Goal: Task Accomplishment & Management: Use online tool/utility

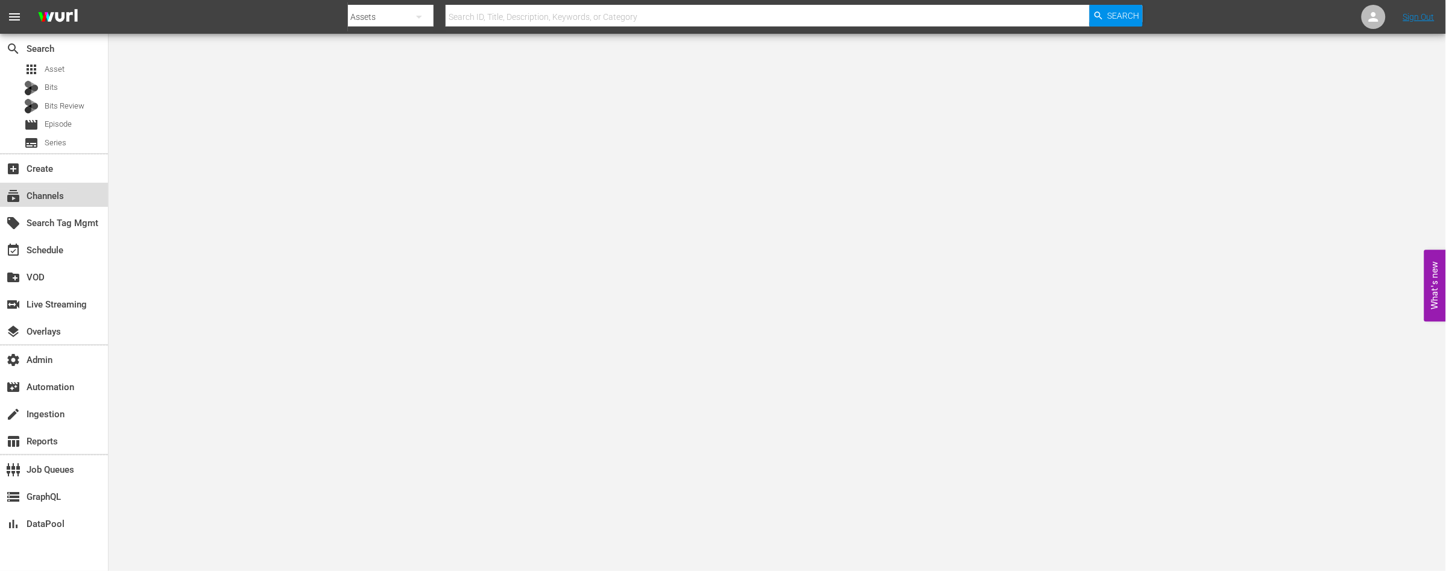
click at [47, 192] on div "subscriptions Channels" at bounding box center [34, 194] width 68 height 11
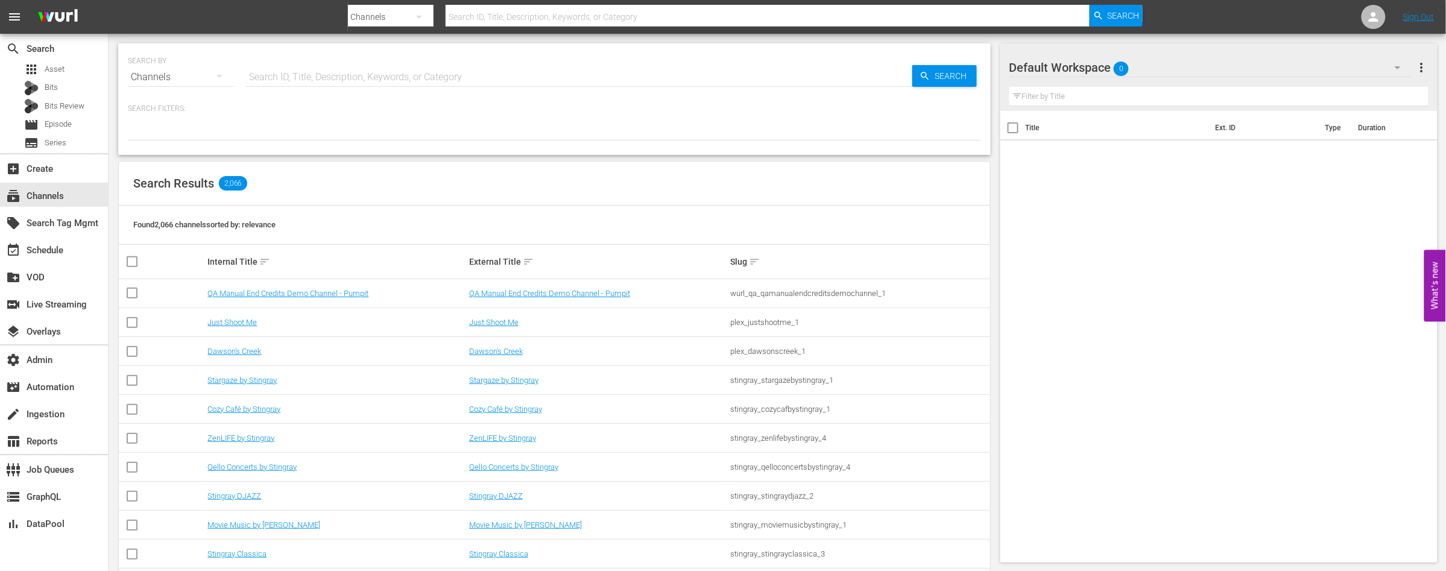
click at [311, 83] on input "text" at bounding box center [579, 77] width 666 height 29
type input "per caso"
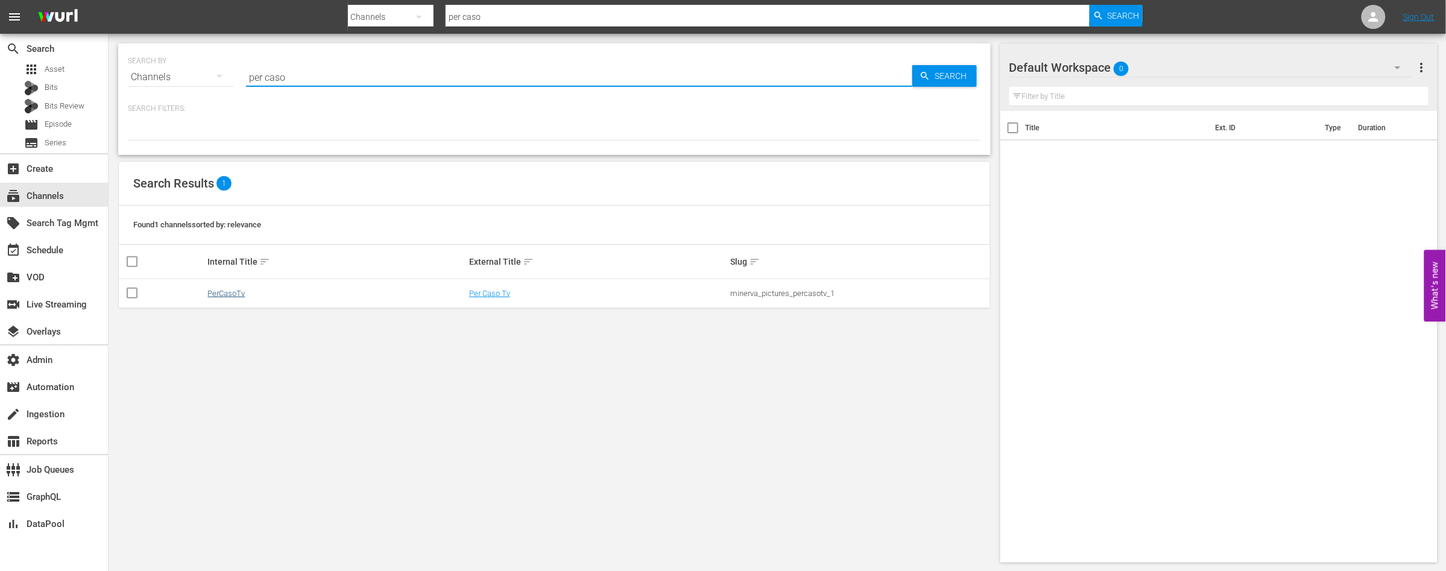
type input "per caso"
click at [230, 289] on link "PerCasoTv" at bounding box center [225, 293] width 37 height 9
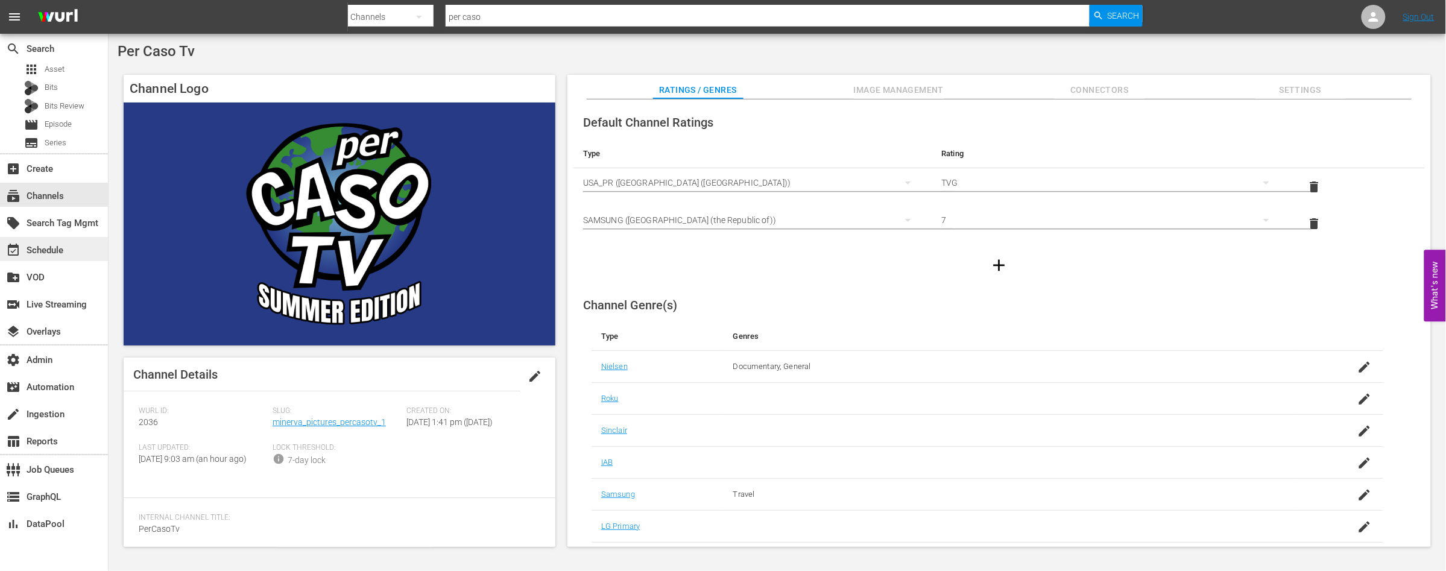
click at [48, 244] on div "event_available Schedule" at bounding box center [34, 248] width 68 height 11
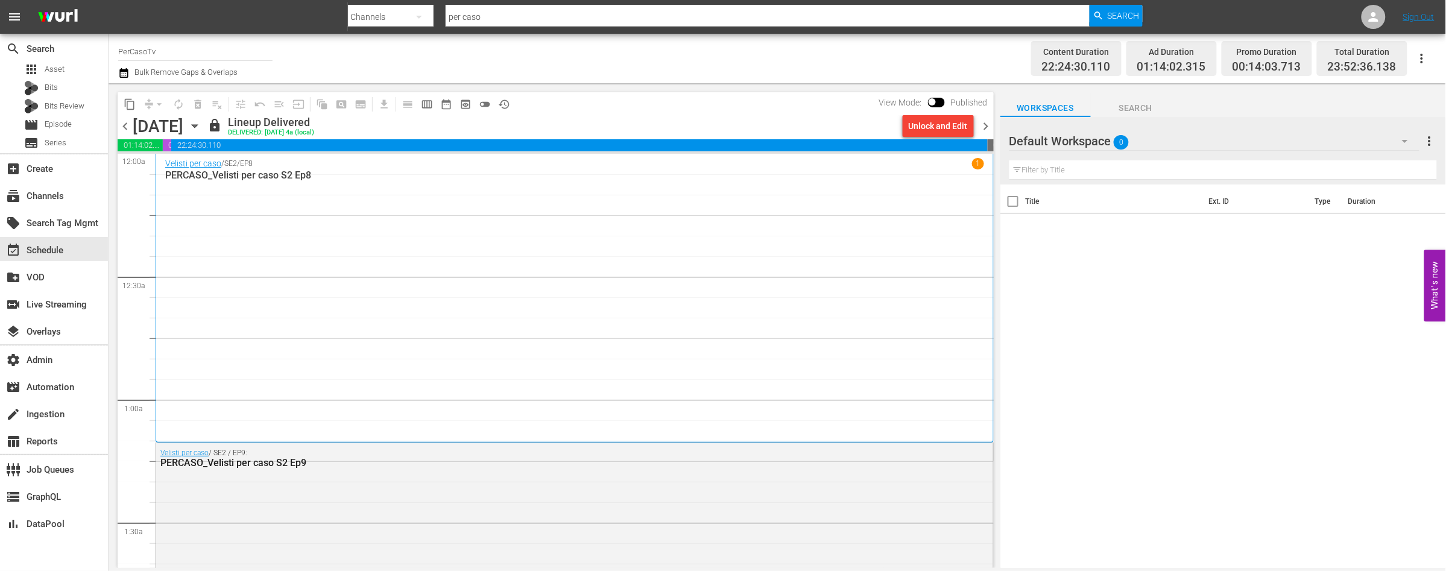
click at [985, 124] on span "chevron_right" at bounding box center [986, 126] width 15 height 15
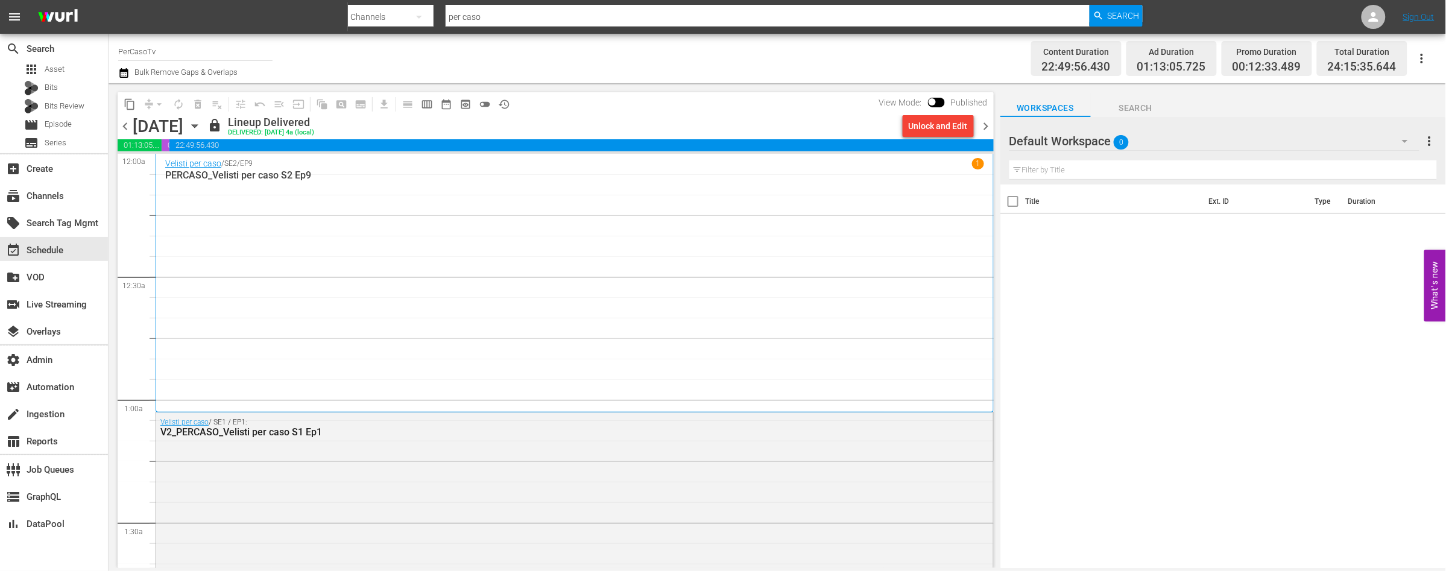
click at [918, 124] on div "Unlock and Edit" at bounding box center [938, 126] width 59 height 22
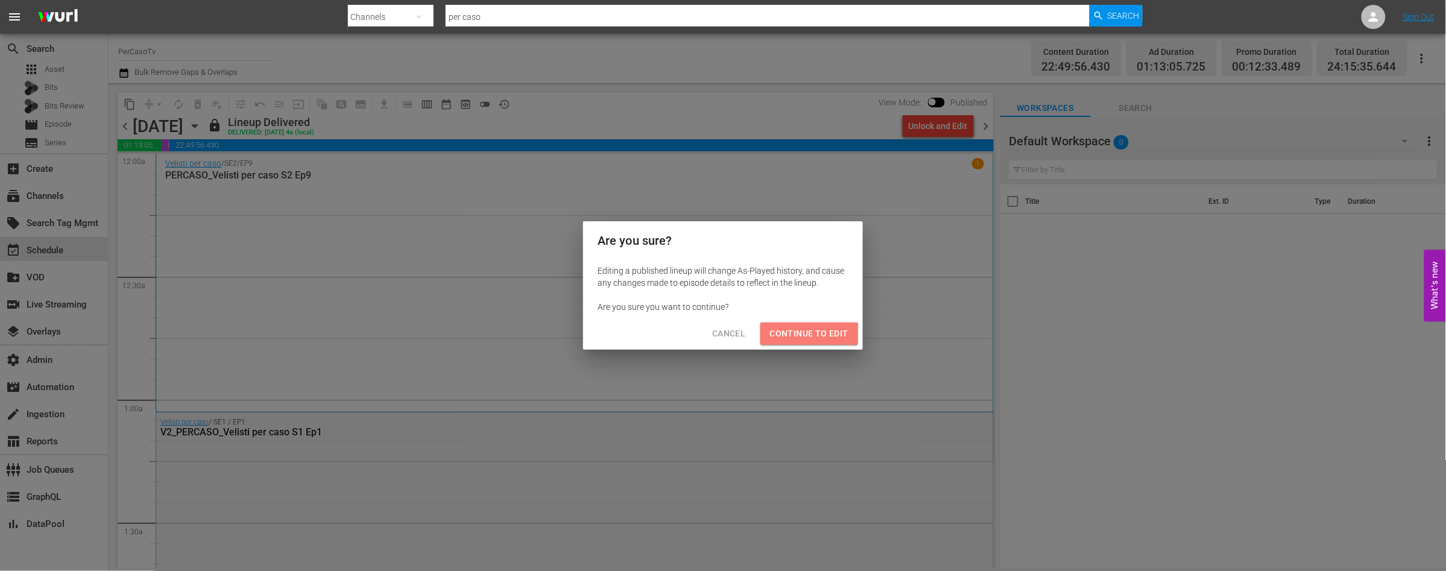
click at [792, 336] on span "Continue to Edit" at bounding box center [809, 333] width 78 height 15
